Goal: Task Accomplishment & Management: Manage account settings

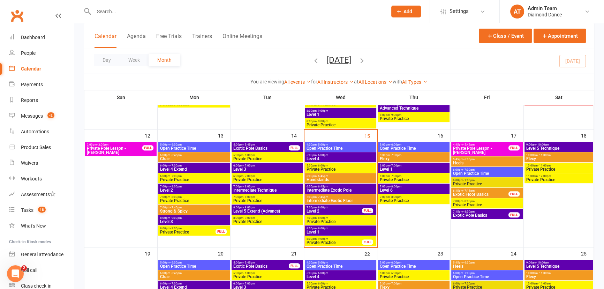
click at [348, 191] on span "Intermediate Exotic Pole" at bounding box center [340, 190] width 69 height 4
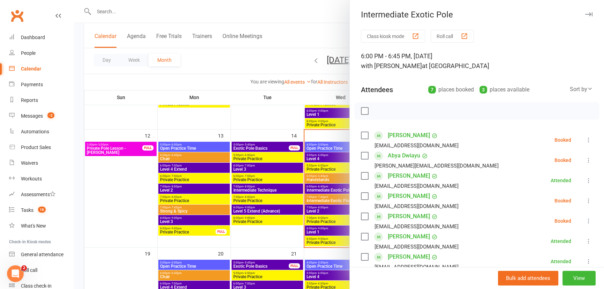
scroll to position [31, 0]
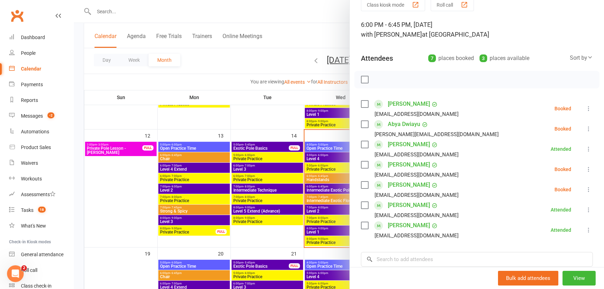
click at [585, 109] on icon at bounding box center [588, 108] width 7 height 7
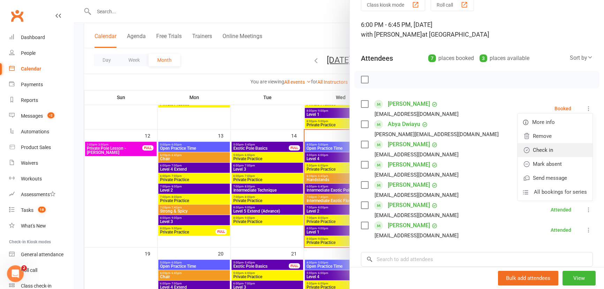
click at [548, 153] on link "Check in" at bounding box center [554, 150] width 75 height 14
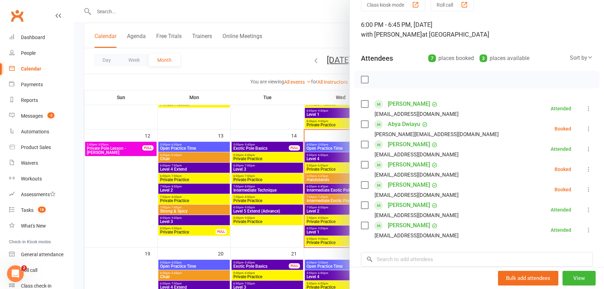
click at [585, 131] on icon at bounding box center [588, 128] width 7 height 7
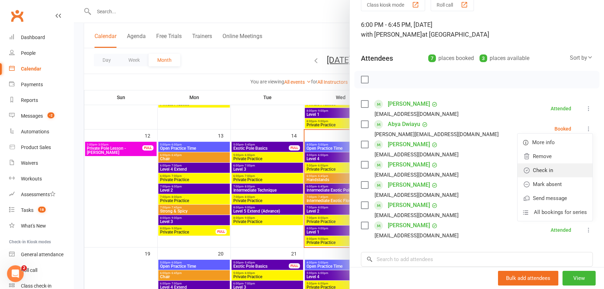
click at [537, 172] on link "Check in" at bounding box center [554, 170] width 75 height 14
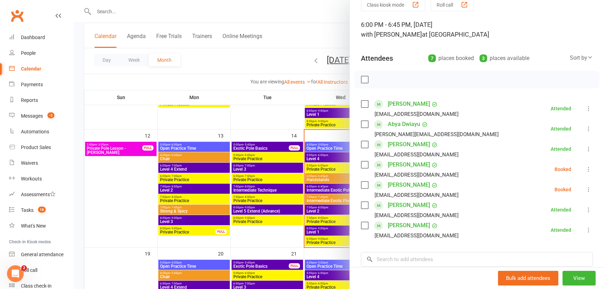
click at [585, 169] on icon at bounding box center [588, 169] width 7 height 7
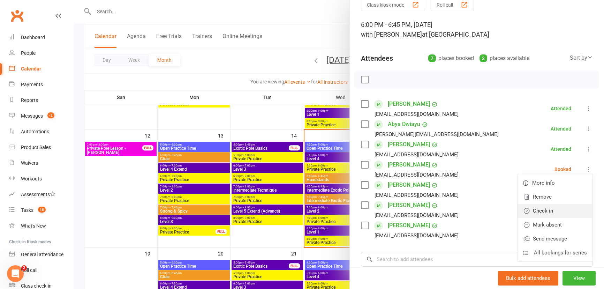
click at [548, 212] on link "Check in" at bounding box center [554, 211] width 75 height 14
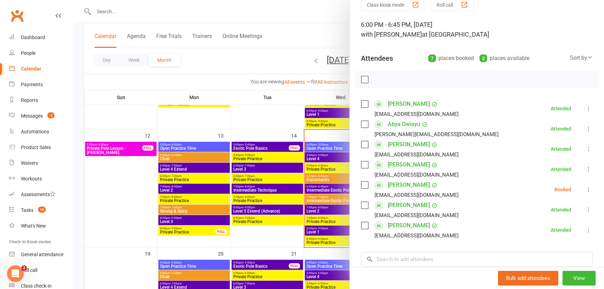
click at [585, 192] on icon at bounding box center [588, 189] width 7 height 7
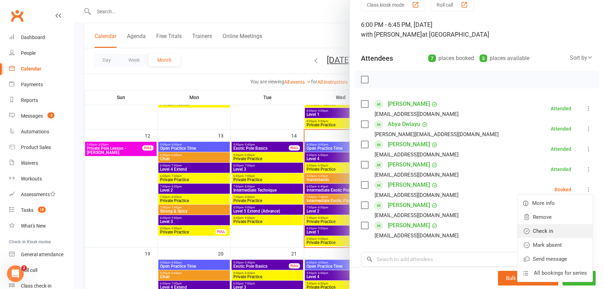
click at [542, 229] on link "Check in" at bounding box center [554, 231] width 75 height 14
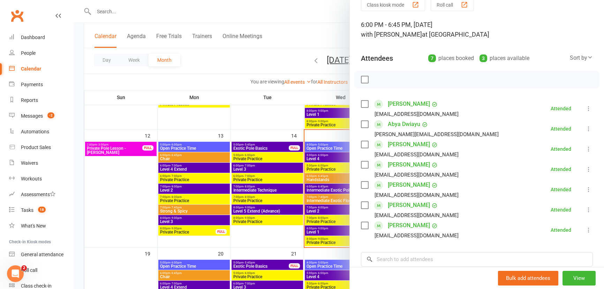
click at [299, 36] on div at bounding box center [339, 144] width 530 height 289
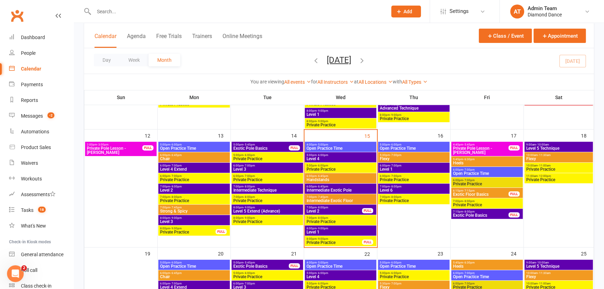
click at [355, 201] on span "Intermediate Exotic Floor" at bounding box center [340, 200] width 69 height 4
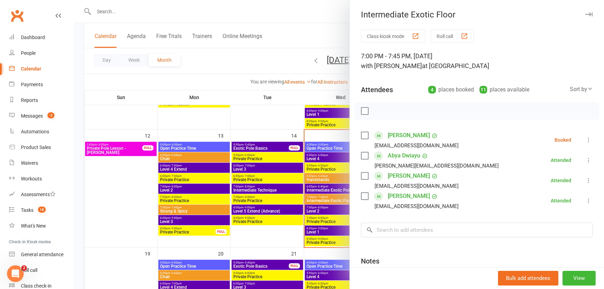
click at [329, 38] on div at bounding box center [339, 144] width 530 height 289
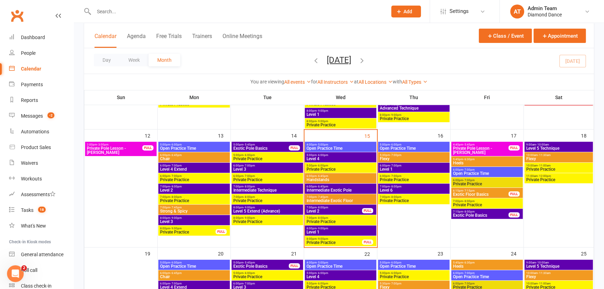
click at [344, 190] on span "Intermediate Exotic Pole" at bounding box center [340, 190] width 69 height 4
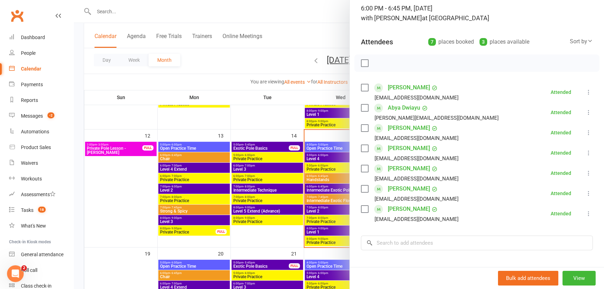
scroll to position [63, 0]
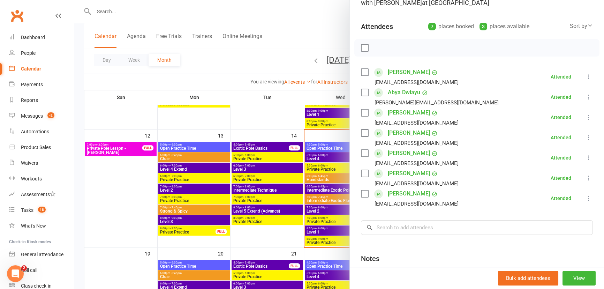
click at [321, 36] on div at bounding box center [339, 144] width 530 height 289
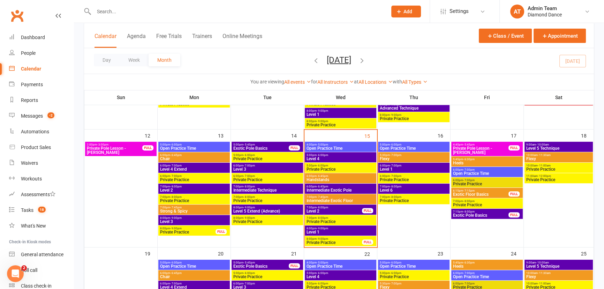
click at [352, 200] on span "Intermediate Exotic Floor" at bounding box center [340, 200] width 69 height 4
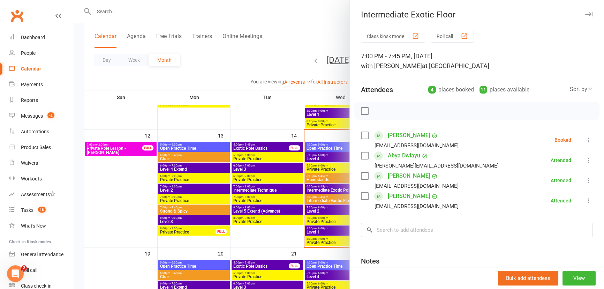
click at [316, 40] on div at bounding box center [339, 144] width 530 height 289
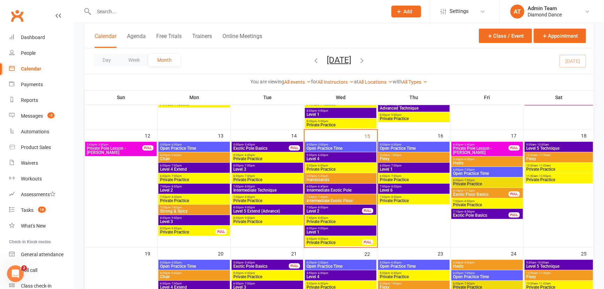
click at [359, 207] on span "7:00pm - 8:00pm" at bounding box center [334, 207] width 56 height 3
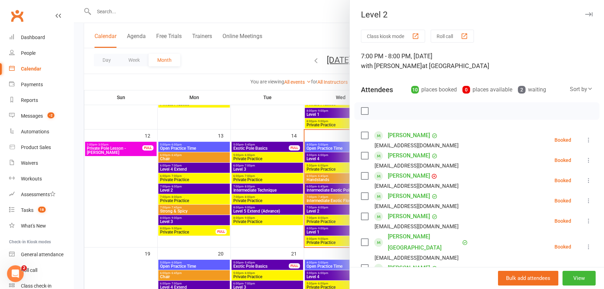
click at [319, 209] on div at bounding box center [339, 144] width 530 height 289
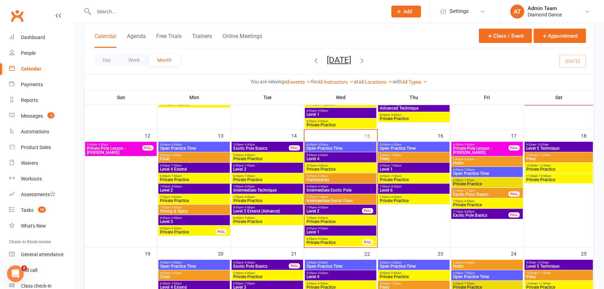
click at [331, 178] on span "Handstands" at bounding box center [340, 179] width 69 height 4
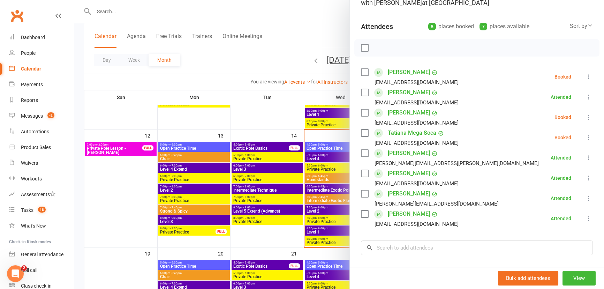
click at [585, 117] on icon at bounding box center [588, 117] width 7 height 7
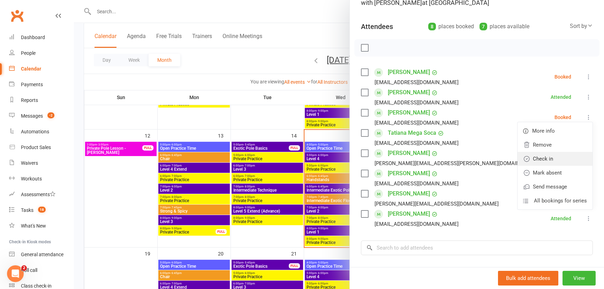
click at [549, 155] on link "Check in" at bounding box center [554, 159] width 75 height 14
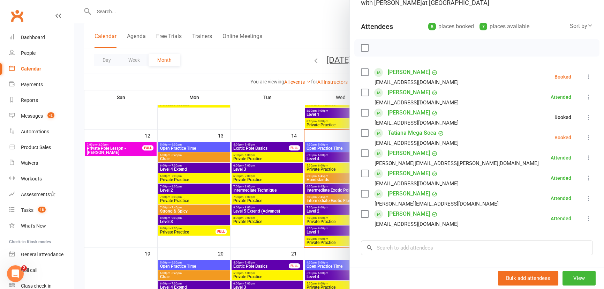
click at [585, 75] on icon at bounding box center [588, 76] width 7 height 7
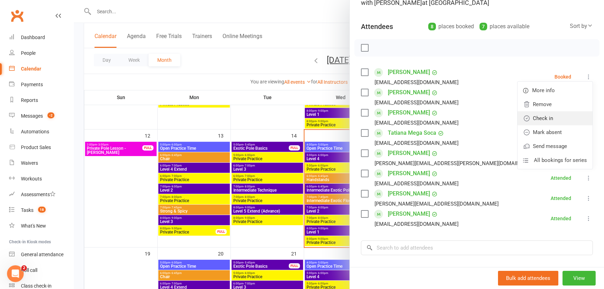
click at [562, 116] on link "Check in" at bounding box center [554, 118] width 75 height 14
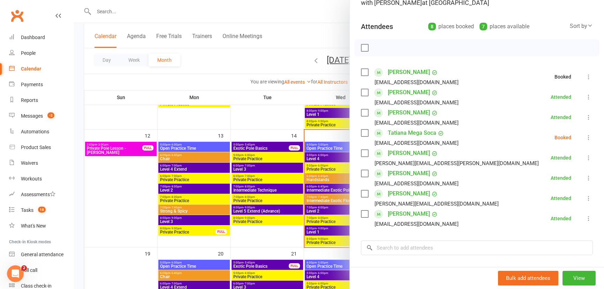
click at [585, 137] on icon at bounding box center [588, 137] width 7 height 7
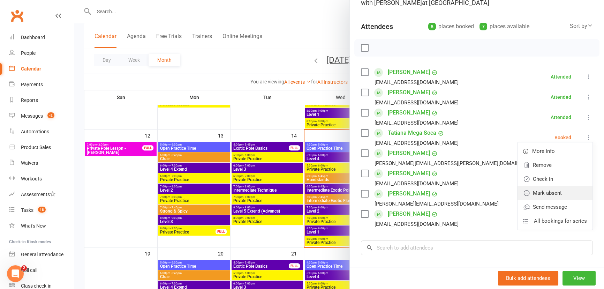
click at [561, 190] on link "Mark absent" at bounding box center [554, 193] width 75 height 14
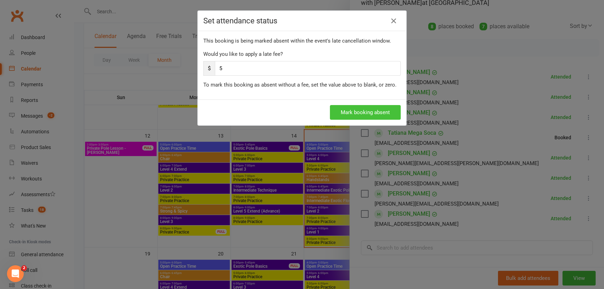
click at [364, 111] on button "Mark booking absent" at bounding box center [365, 112] width 71 height 15
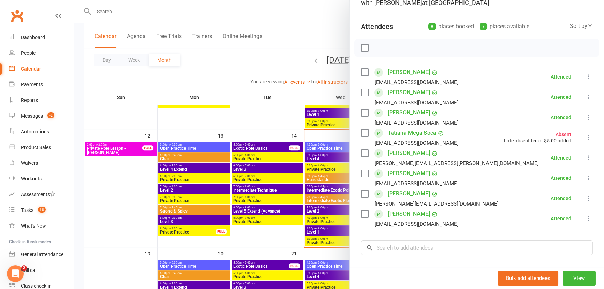
click at [277, 108] on div at bounding box center [339, 144] width 530 height 289
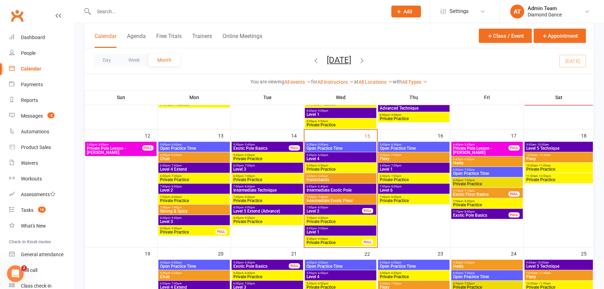
click at [338, 208] on span "7:00pm - 8:00pm" at bounding box center [334, 207] width 56 height 3
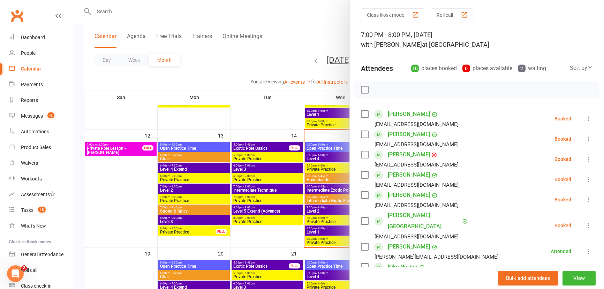
scroll to position [31, 0]
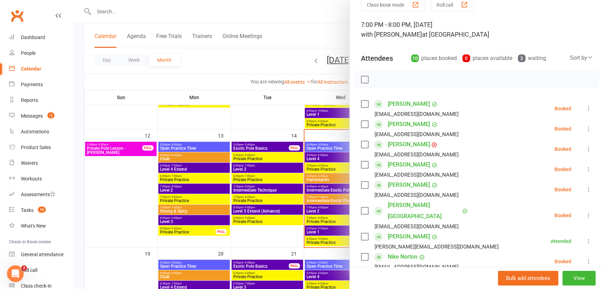
click at [256, 220] on div at bounding box center [339, 144] width 530 height 289
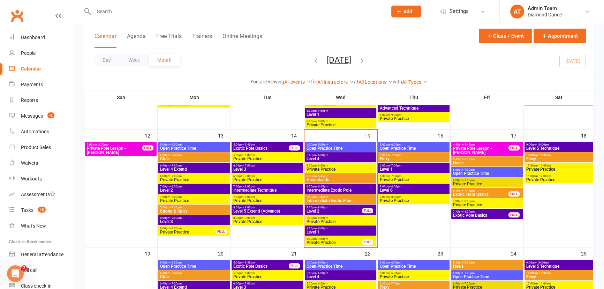
click at [362, 209] on div "FULL" at bounding box center [367, 210] width 11 height 5
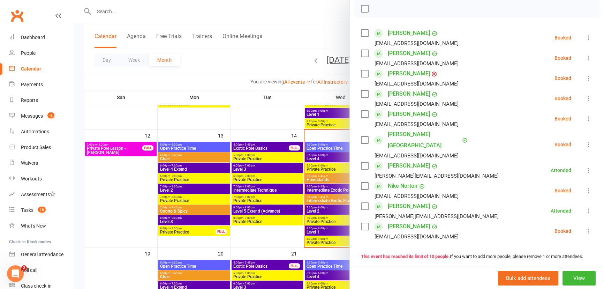
scroll to position [95, 0]
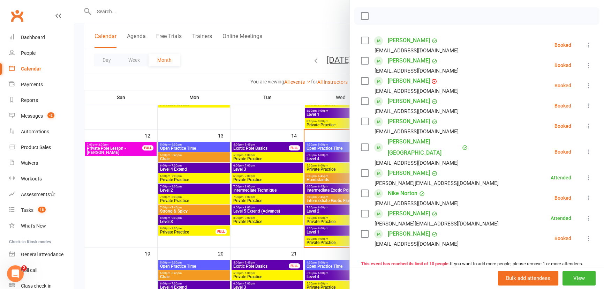
click at [113, 13] on div at bounding box center [339, 144] width 530 height 289
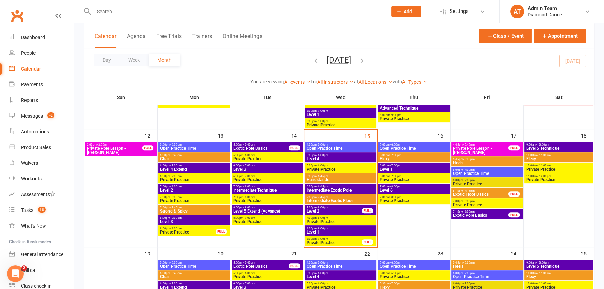
click at [113, 10] on input "text" at bounding box center [237, 12] width 290 height 10
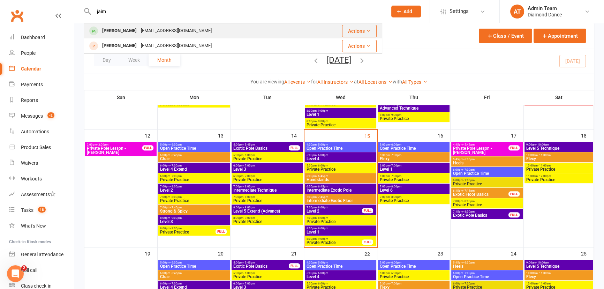
type input "jaim"
click at [109, 26] on div "[PERSON_NAME]" at bounding box center [119, 31] width 39 height 10
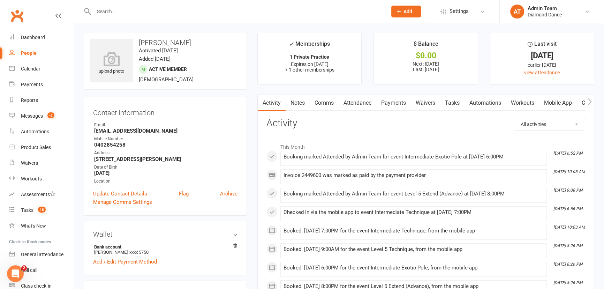
click at [394, 104] on link "Payments" at bounding box center [393, 103] width 34 height 16
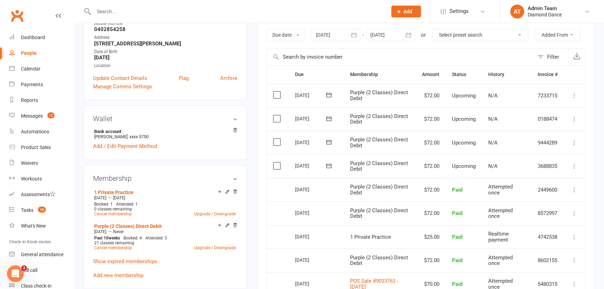
scroll to position [126, 0]
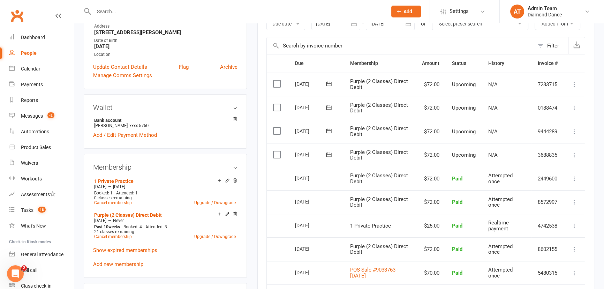
click at [575, 153] on icon at bounding box center [573, 154] width 7 height 7
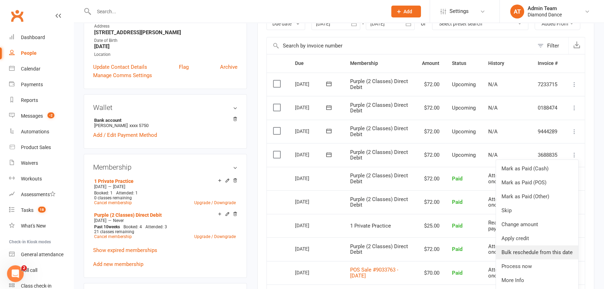
click at [535, 251] on link "Bulk reschedule from this date" at bounding box center [537, 252] width 82 height 14
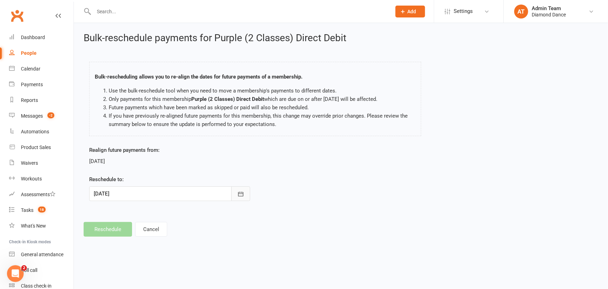
click at [241, 198] on button "button" at bounding box center [240, 193] width 19 height 15
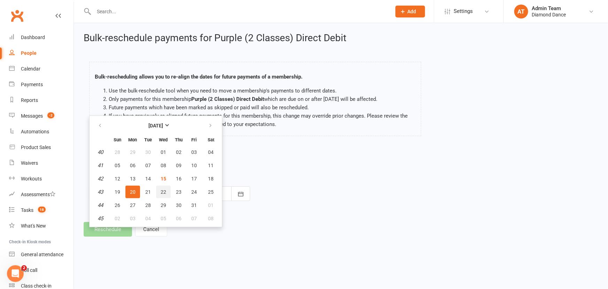
click at [167, 192] on button "22" at bounding box center [163, 191] width 15 height 13
type input "[DATE]"
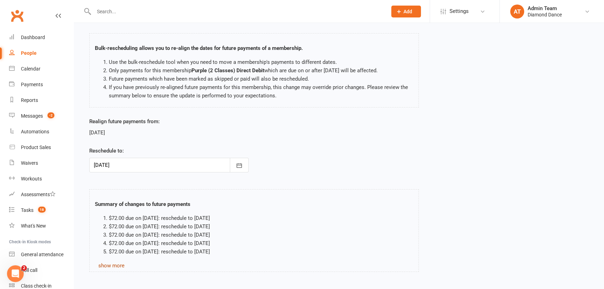
scroll to position [66, 0]
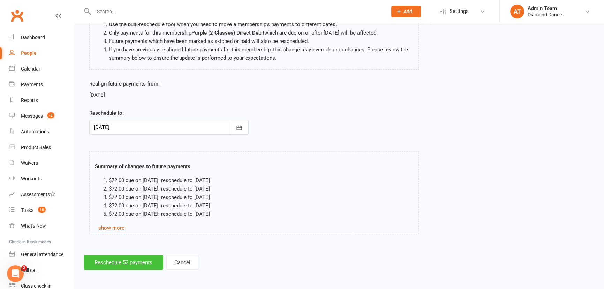
click at [117, 259] on button "Reschedule 52 payments" at bounding box center [123, 262] width 79 height 15
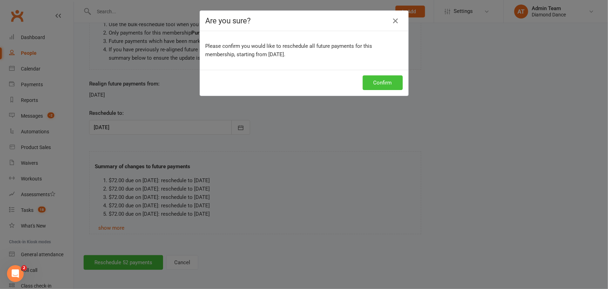
click at [390, 87] on button "Confirm" at bounding box center [383, 82] width 40 height 15
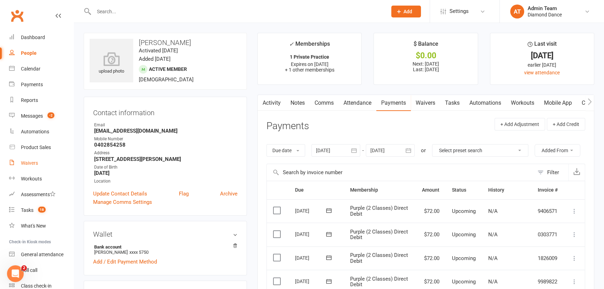
click at [30, 166] on link "Waivers" at bounding box center [41, 163] width 64 height 16
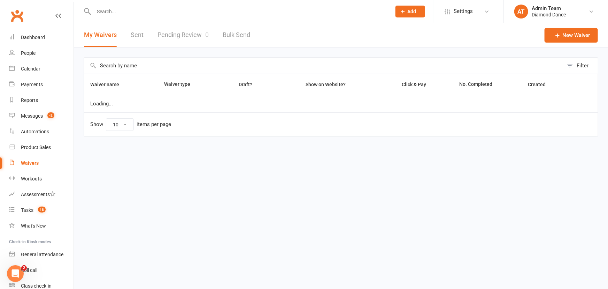
select select "100"
click at [37, 146] on div "Product Sales" at bounding box center [36, 147] width 30 height 6
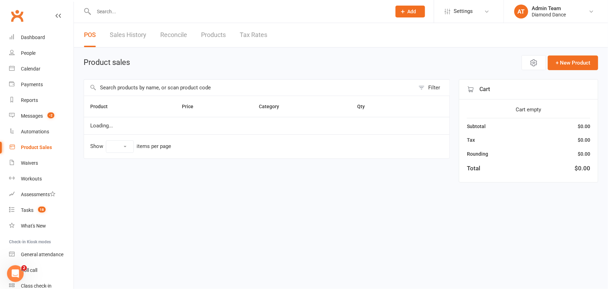
select select "100"
click at [166, 14] on input "text" at bounding box center [239, 12] width 295 height 10
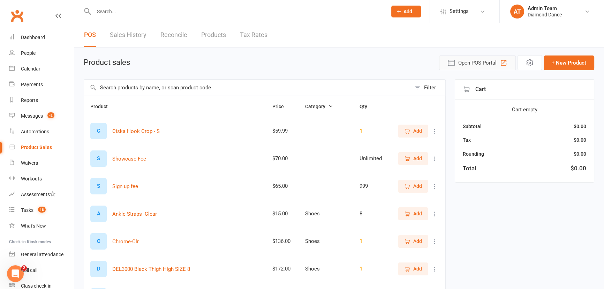
click at [486, 63] on span "Open POS Portal" at bounding box center [477, 63] width 38 height 8
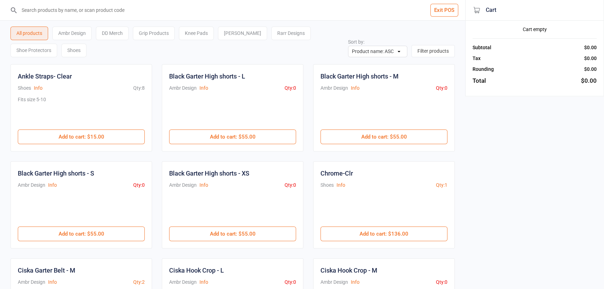
click at [143, 33] on div "Grip Products" at bounding box center [154, 33] width 42 height 14
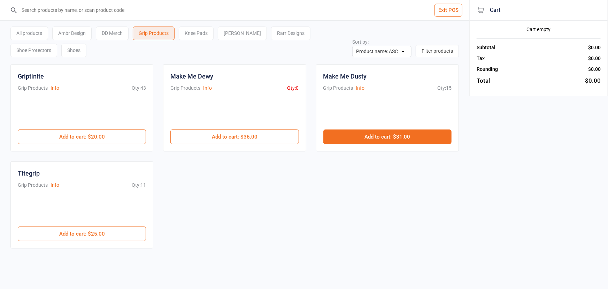
click at [372, 136] on button "Add to cart : $31.00" at bounding box center [387, 136] width 128 height 15
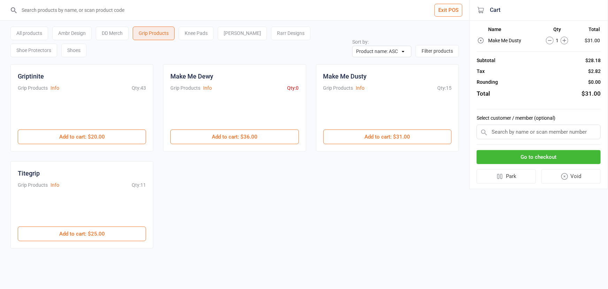
click at [556, 159] on button "Go to checkout" at bounding box center [539, 157] width 124 height 14
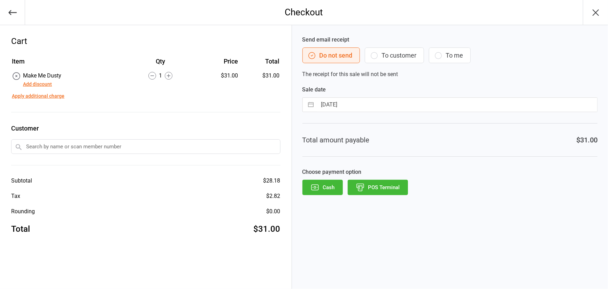
click at [397, 188] on button "POS Terminal" at bounding box center [378, 186] width 60 height 15
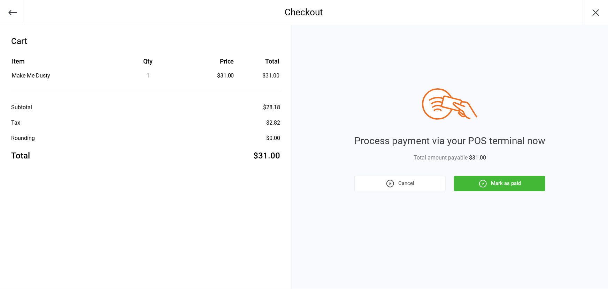
click at [485, 180] on icon "button" at bounding box center [482, 183] width 9 height 9
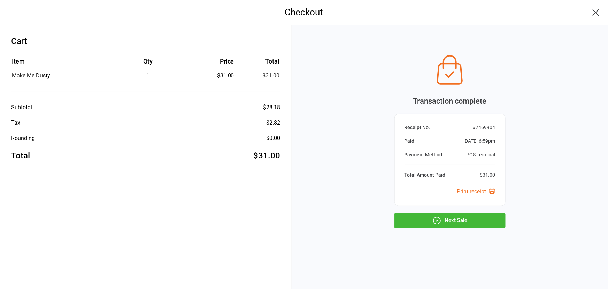
click at [415, 222] on button "Next Sale" at bounding box center [449, 220] width 111 height 15
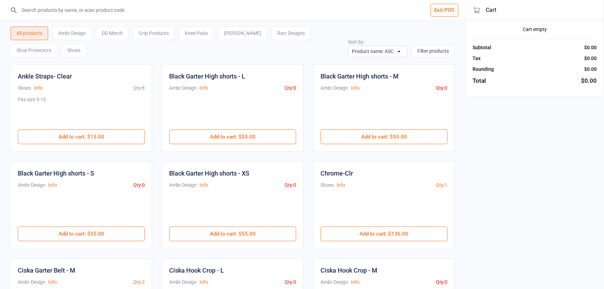
click at [441, 4] on button "Exit POS" at bounding box center [444, 10] width 28 height 13
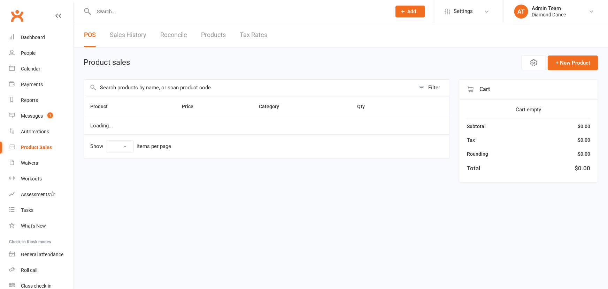
select select "100"
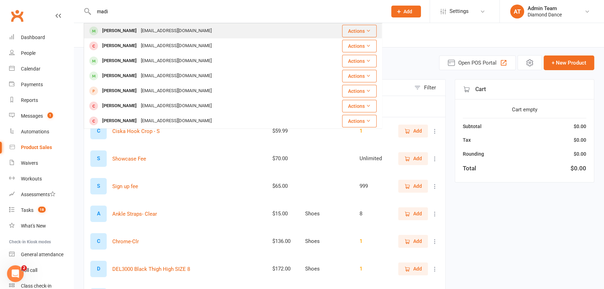
type input "madi"
click at [153, 33] on div "[EMAIL_ADDRESS][DOMAIN_NAME]" at bounding box center [176, 31] width 75 height 10
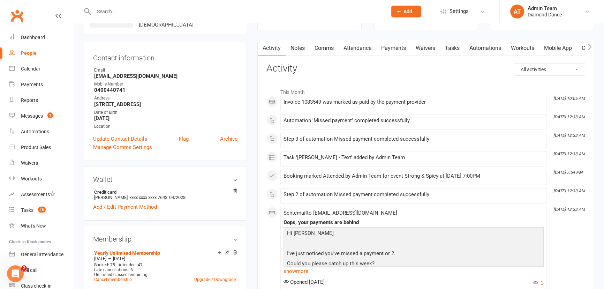
scroll to position [63, 0]
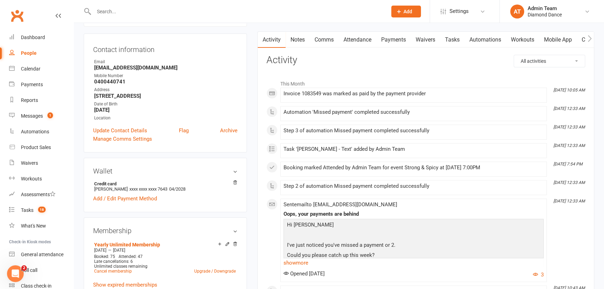
click at [397, 40] on link "Payments" at bounding box center [393, 40] width 34 height 16
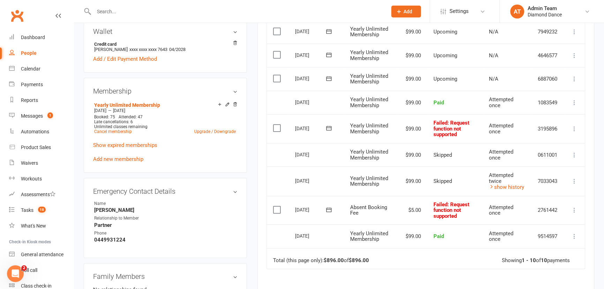
scroll to position [190, 0]
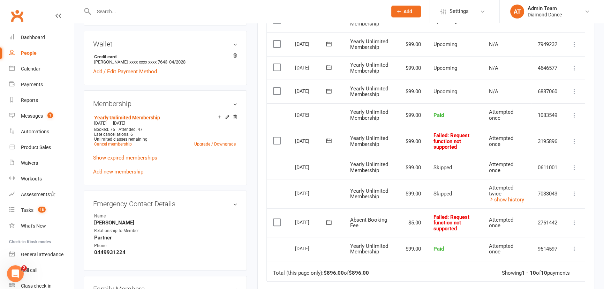
click at [572, 219] on icon at bounding box center [573, 222] width 7 height 7
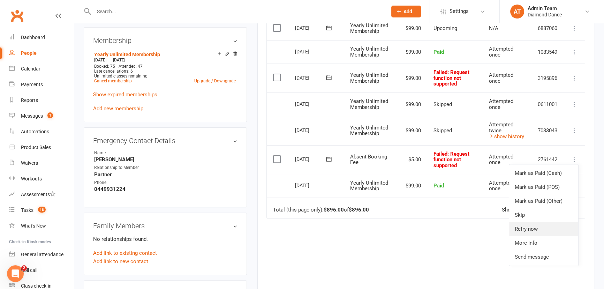
scroll to position [253, 0]
click at [542, 214] on link "Skip" at bounding box center [543, 214] width 69 height 14
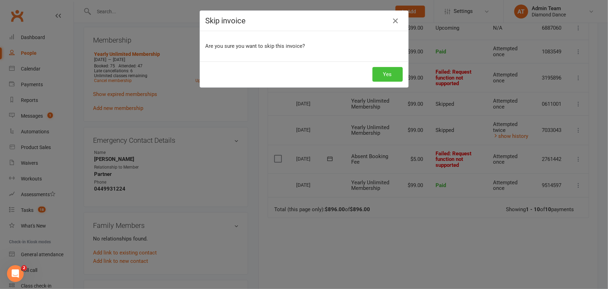
click at [387, 78] on button "Yes" at bounding box center [388, 74] width 30 height 15
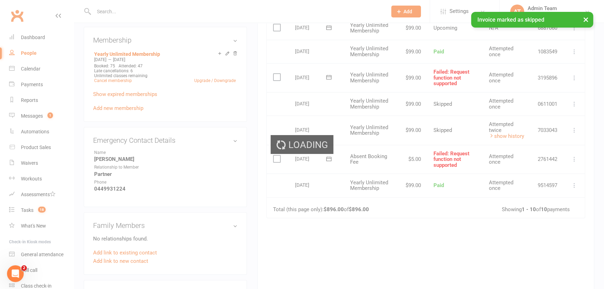
click at [447, 227] on div "Loading" at bounding box center [302, 144] width 604 height 289
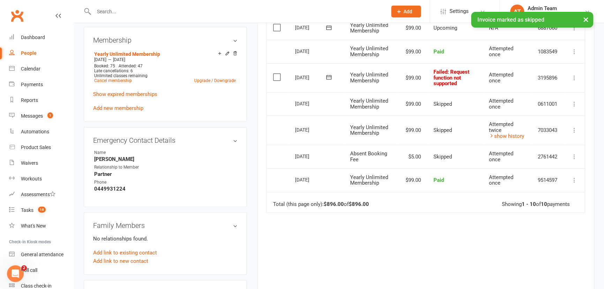
click at [448, 253] on div "Due Contact Membership Amount Status History Invoice # Select this 10 Nov 2025 …" at bounding box center [425, 114] width 319 height 375
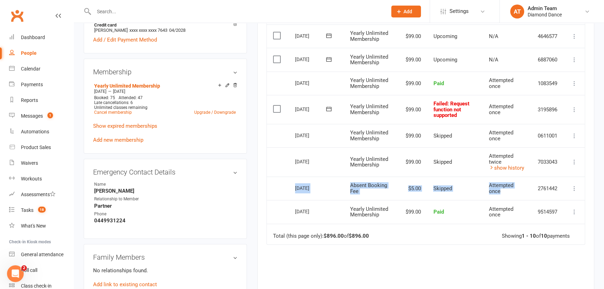
drag, startPoint x: 291, startPoint y: 184, endPoint x: 509, endPoint y: 191, distance: 217.6
click at [509, 191] on tr "Select this 22 Sep 2025 Madison Coburn Absent Booking Fee $5.00 Skipped Attempt…" at bounding box center [426, 188] width 318 height 24
click at [460, 190] on td "Skipped" at bounding box center [455, 188] width 56 height 24
click at [368, 241] on table "Due Contact Membership Amount Status History Invoice # Select this 10 Nov 2025 …" at bounding box center [425, 101] width 319 height 285
click at [473, 251] on div "Due Contact Membership Amount Status History Invoice # Select this 10 Nov 2025 …" at bounding box center [425, 146] width 319 height 375
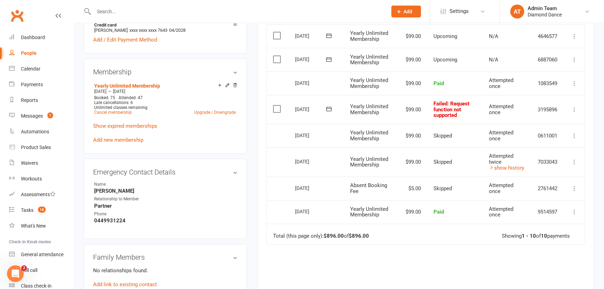
click at [575, 108] on icon at bounding box center [573, 109] width 7 height 7
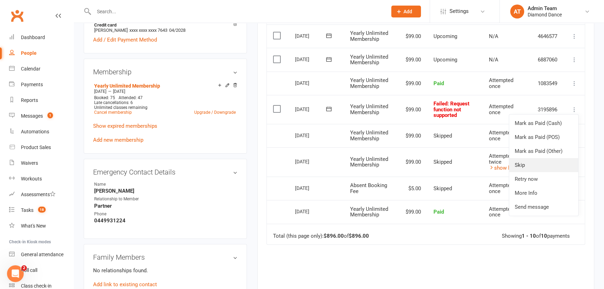
click at [556, 161] on link "Skip" at bounding box center [543, 165] width 69 height 14
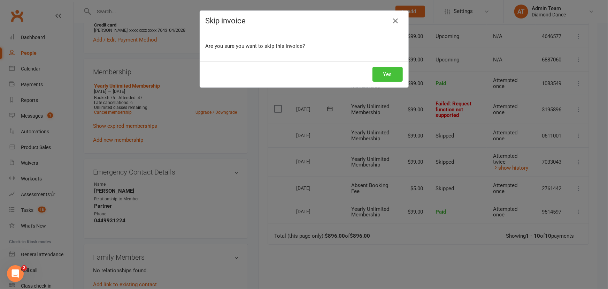
click at [382, 74] on button "Yes" at bounding box center [388, 74] width 30 height 15
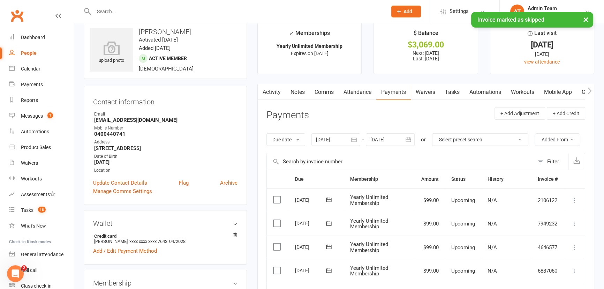
scroll to position [0, 0]
